Goal: Obtain resource: Download file/media

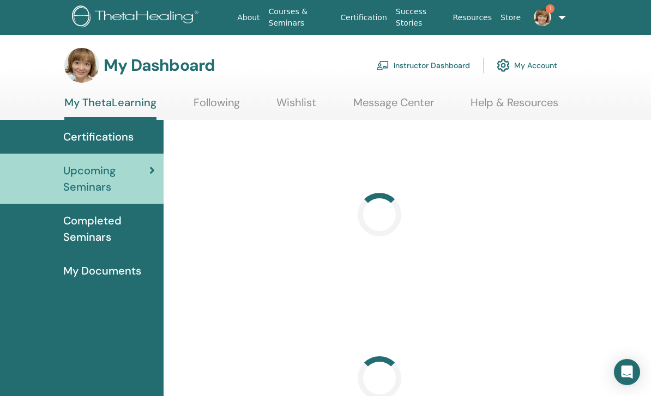
click at [440, 63] on link "Instructor Dashboard" at bounding box center [423, 65] width 94 height 24
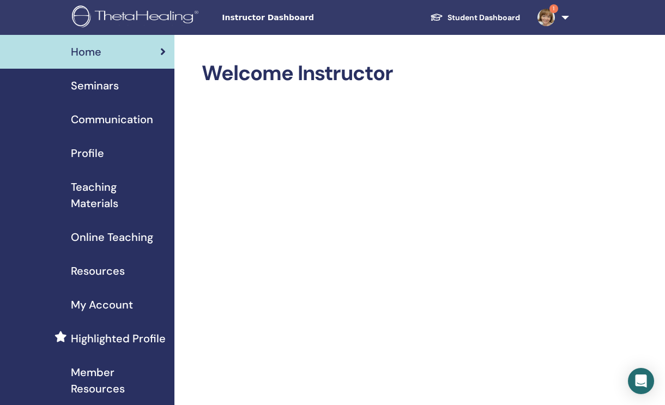
click at [91, 187] on span "Teaching Materials" at bounding box center [118, 195] width 95 height 33
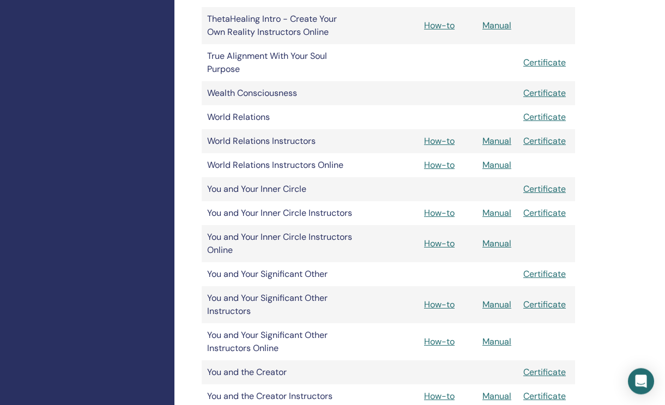
scroll to position [1969, 0]
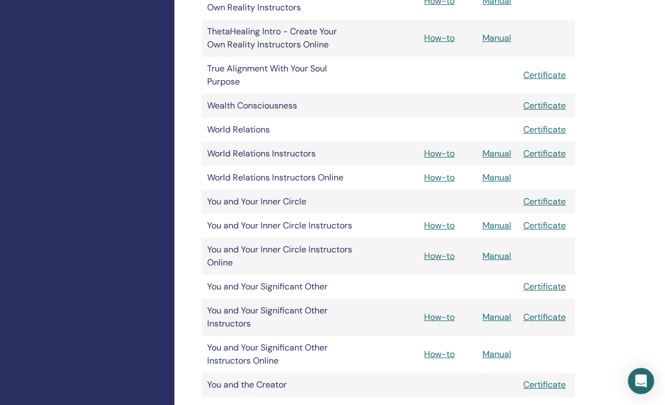
click at [500, 151] on link "Manual" at bounding box center [497, 153] width 29 height 11
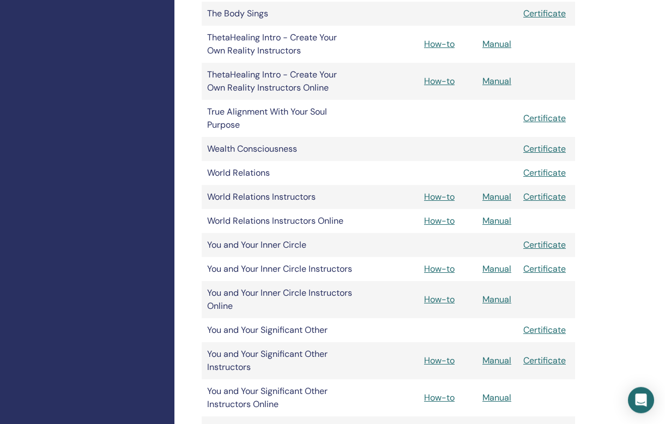
scroll to position [1925, 0]
click at [502, 193] on link "Manual" at bounding box center [497, 196] width 29 height 11
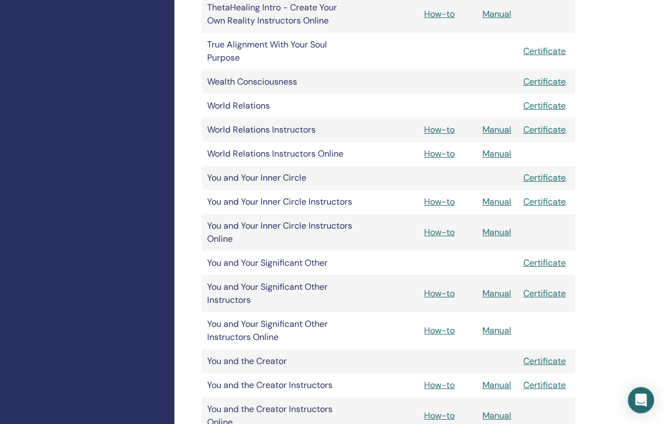
scroll to position [1992, 0]
click at [498, 128] on link "Manual" at bounding box center [497, 129] width 29 height 11
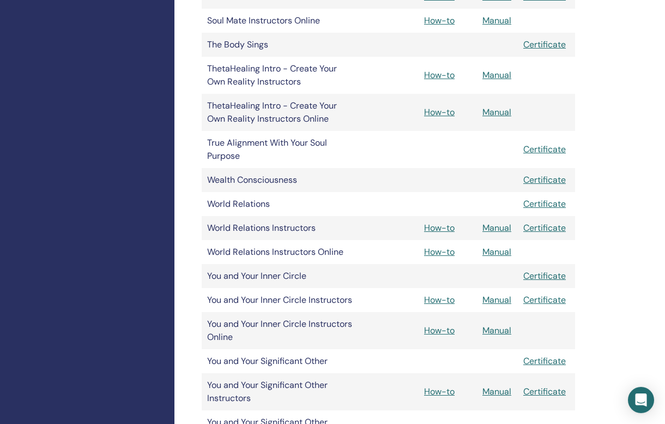
scroll to position [1894, 0]
click at [497, 225] on link "Manual" at bounding box center [497, 227] width 29 height 11
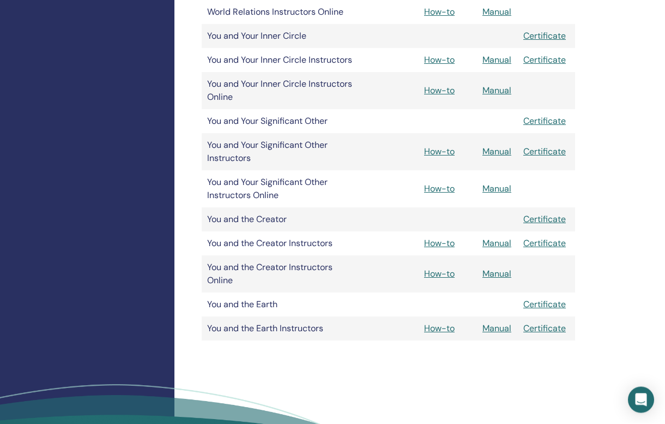
scroll to position [2134, 0]
